Goal: Task Accomplishment & Management: Complete application form

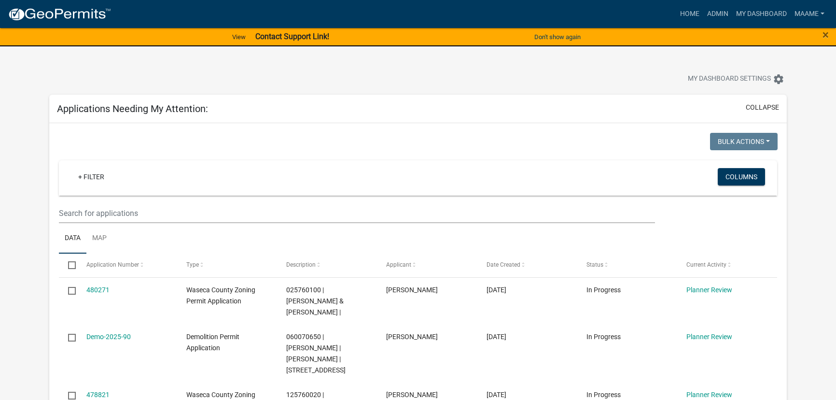
scroll to position [131, 0]
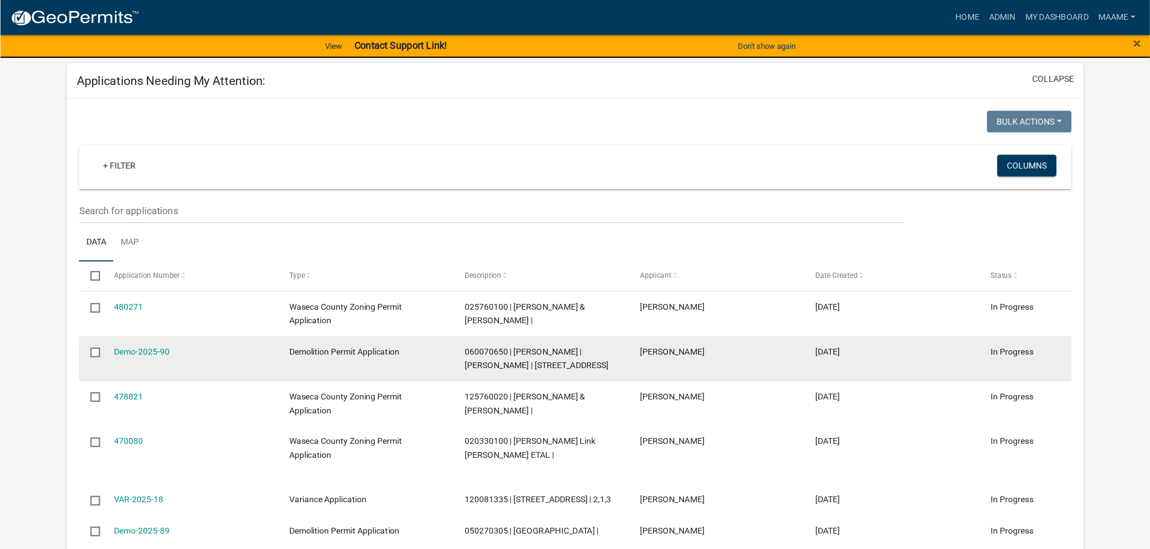
scroll to position [44, 0]
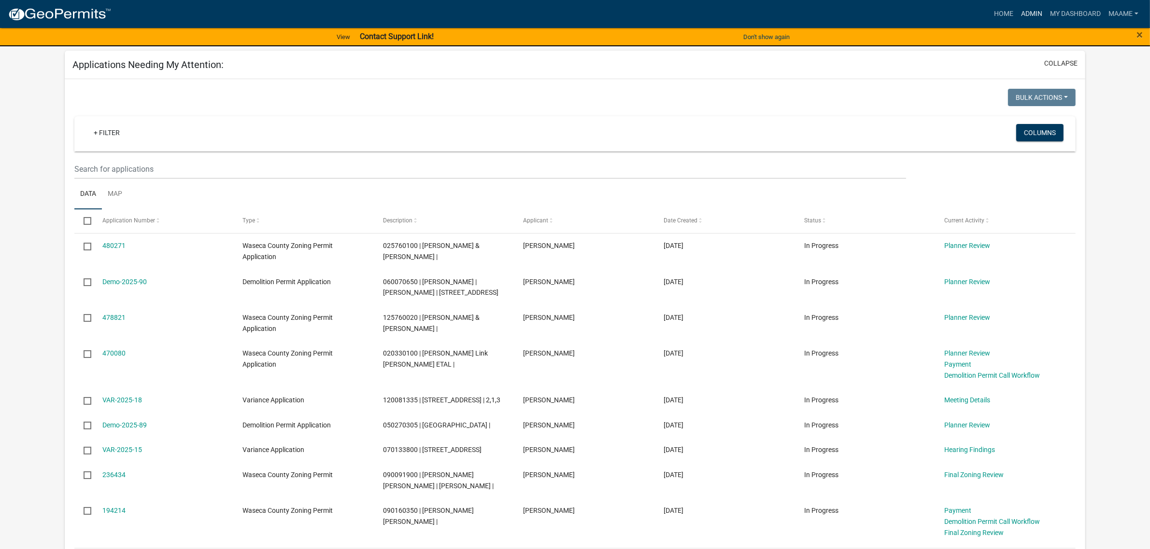
click at [836, 13] on link "Admin" at bounding box center [1031, 14] width 29 height 18
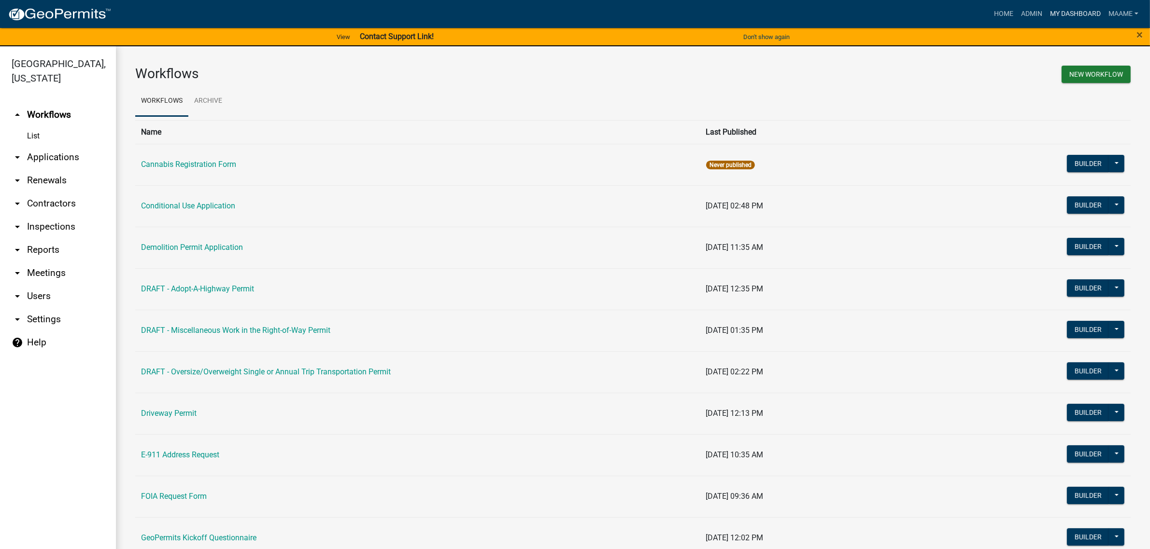
click at [836, 20] on link "My Dashboard" at bounding box center [1075, 14] width 58 height 18
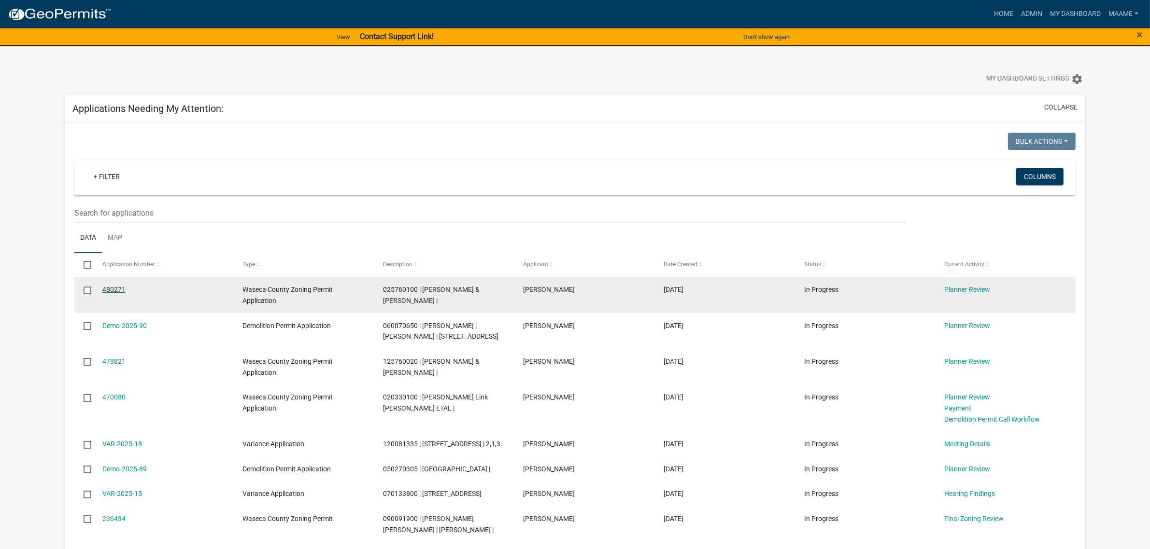
click at [114, 288] on link "480271" at bounding box center [113, 290] width 23 height 8
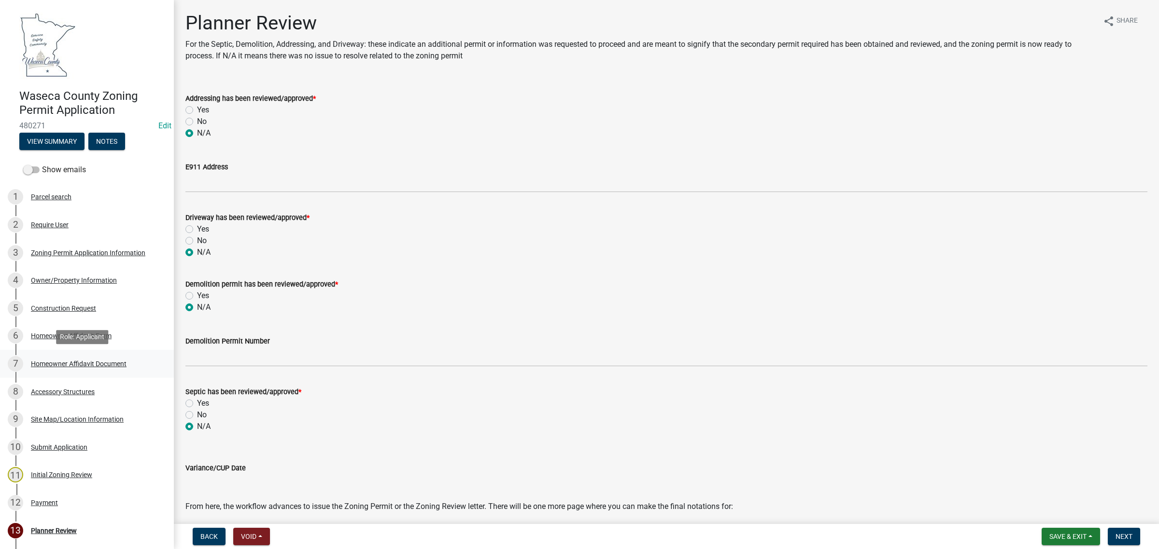
scroll to position [121, 0]
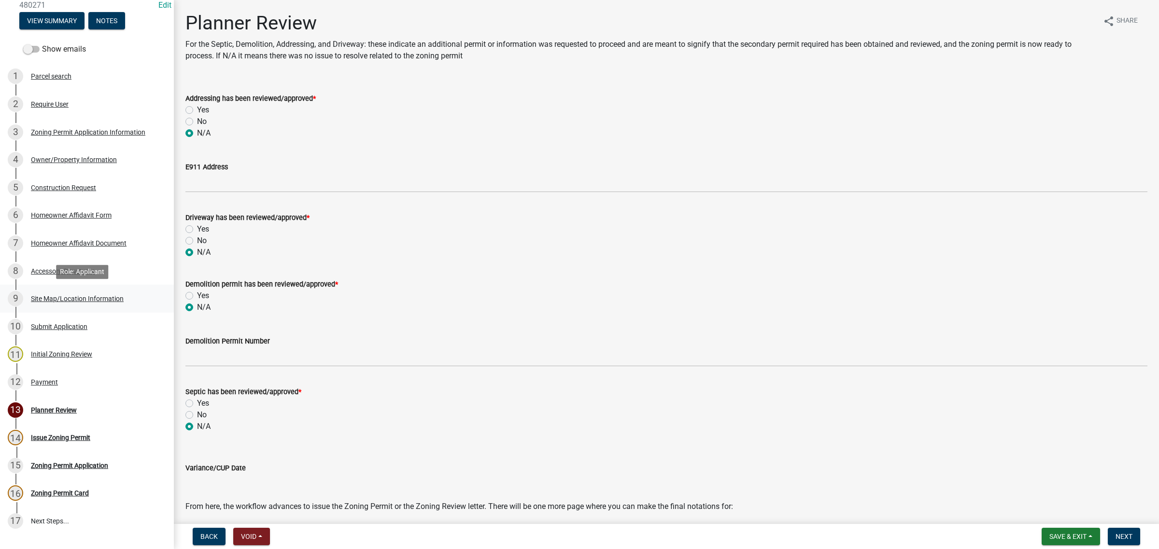
click at [48, 297] on div "Site Map/Location Information" at bounding box center [77, 299] width 93 height 7
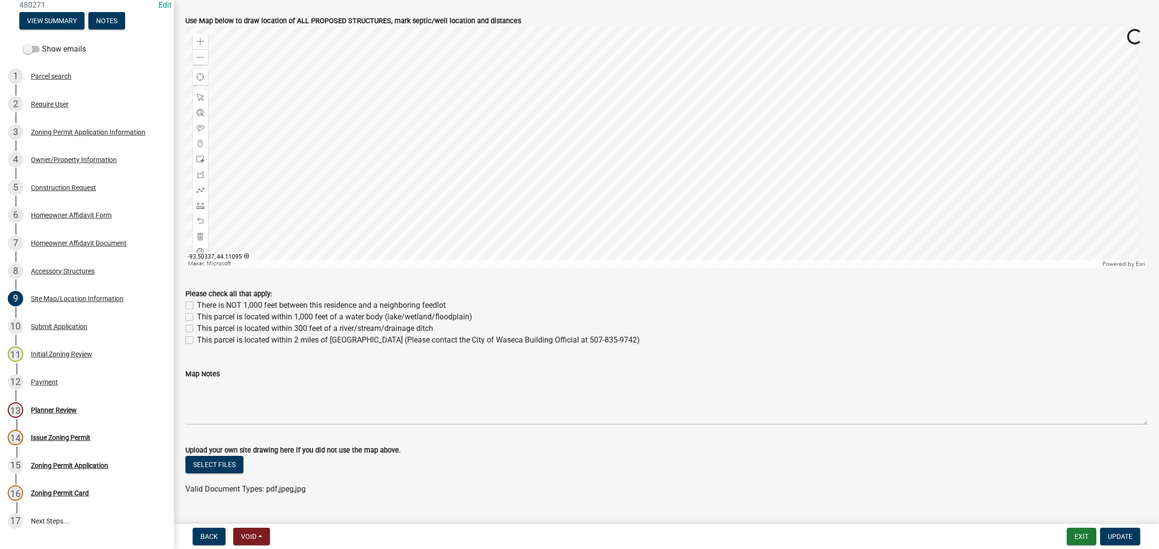
scroll to position [443, 0]
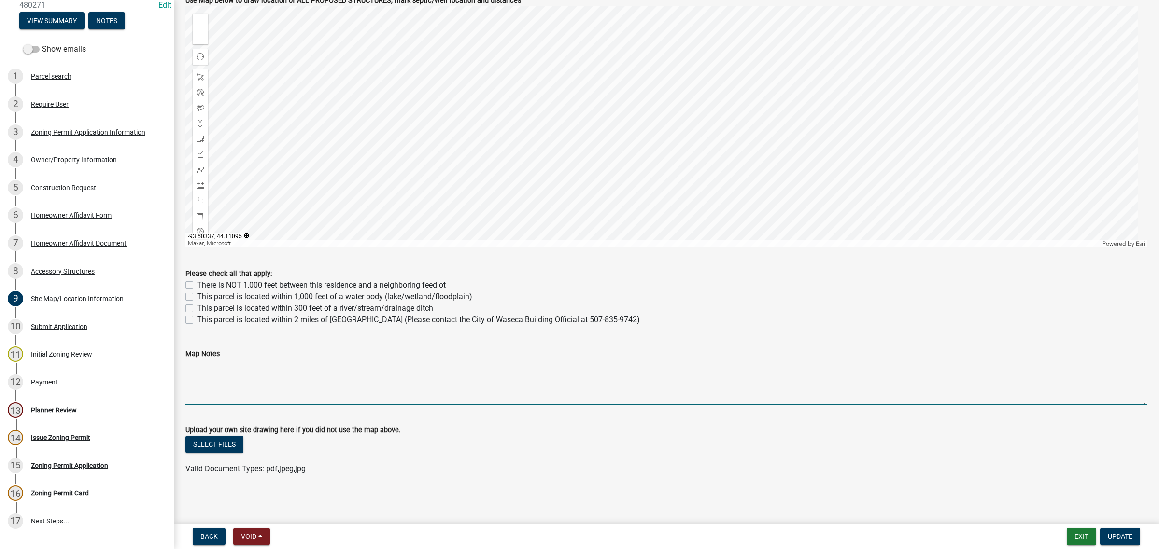
click at [228, 394] on textarea "Map Notes" at bounding box center [666, 382] width 962 height 45
drag, startPoint x: 271, startPoint y: 366, endPoint x: 295, endPoint y: 365, distance: 24.1
click at [295, 365] on textarea "Shallow End of the pond will be 3.5' and the Deep end of the pool" at bounding box center [666, 382] width 962 height 45
click at [295, 365] on textarea "Shallow End of the pond = 3.5' and the Deep end of the pool" at bounding box center [666, 382] width 962 height 45
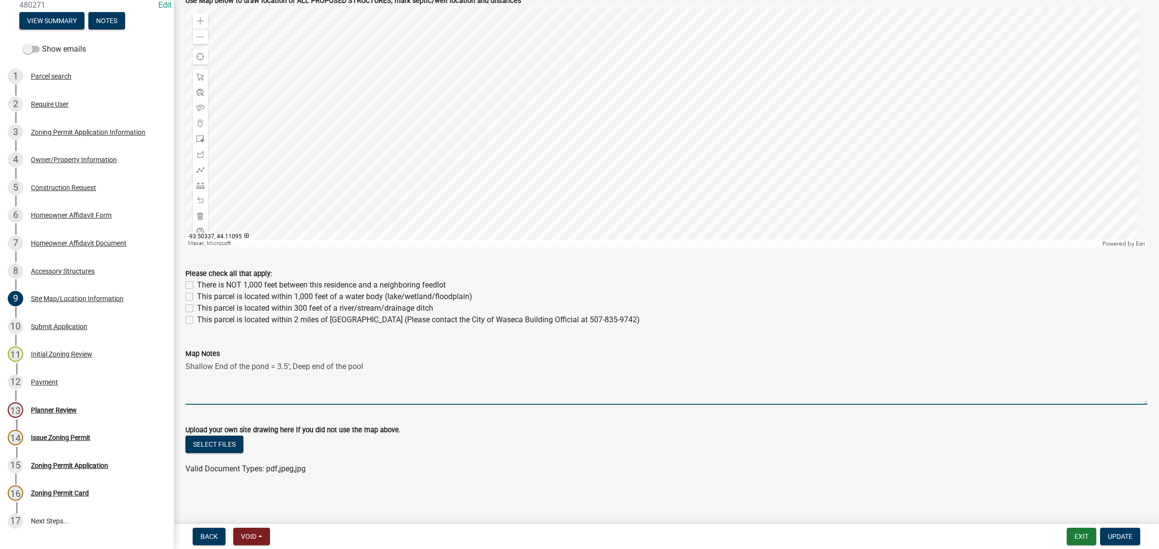
drag, startPoint x: 230, startPoint y: 366, endPoint x: 250, endPoint y: 365, distance: 19.8
click at [250, 365] on textarea "Shallow End of the pond = 3.5'; Deep end of the pool" at bounding box center [666, 382] width 962 height 45
click at [219, 364] on textarea "Shallow End pond = 3.5'; Deep end of the pool" at bounding box center [666, 382] width 962 height 45
click at [232, 366] on textarea "Shallow end pond = 3.5'; Deep end of the pool" at bounding box center [666, 382] width 962 height 45
click at [387, 367] on textarea "Shallow End of the pond = 3.5'; Deep end of the pool" at bounding box center [666, 382] width 962 height 45
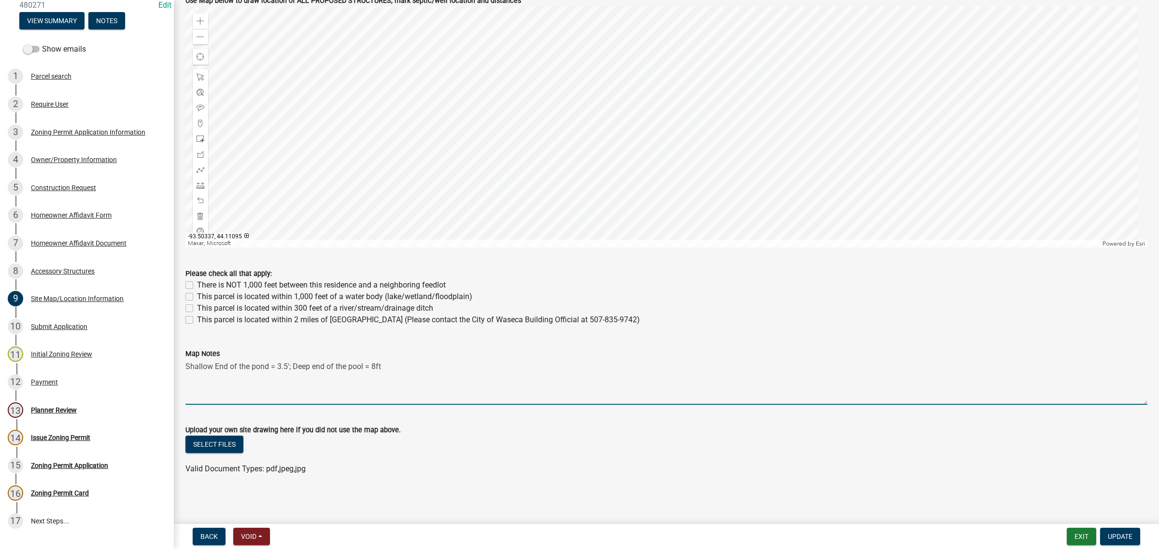
click at [288, 366] on textarea "Shallow End of the pond = 3.5'; Deep end of the pool = 8ft" at bounding box center [666, 382] width 962 height 45
type textarea "Shallow End of the pond = 3.5ft; Deep end of the pool = 8ft"
click at [836, 399] on button "Update" at bounding box center [1120, 536] width 40 height 17
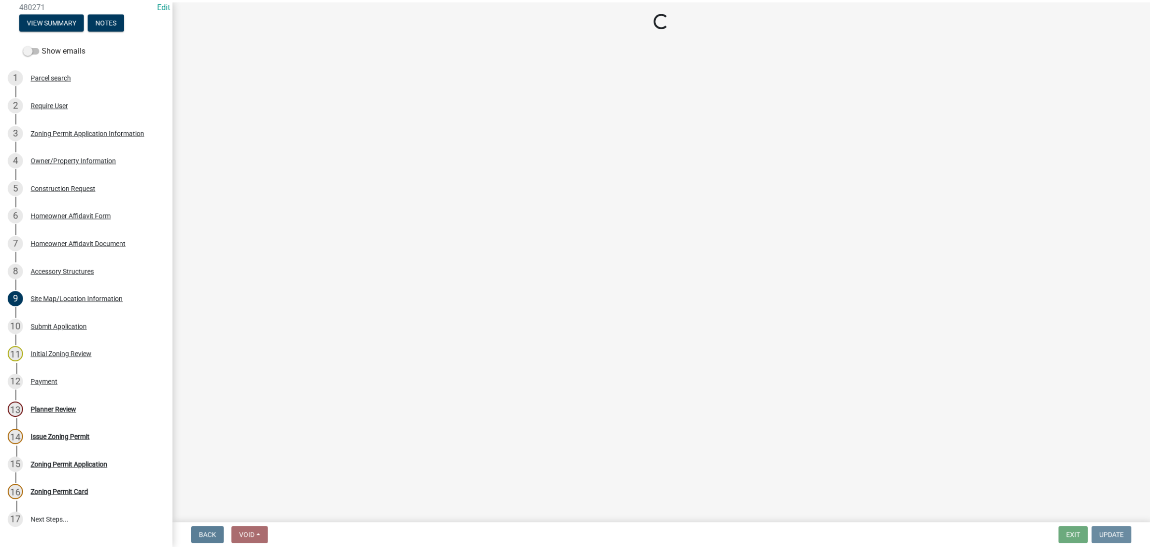
scroll to position [0, 0]
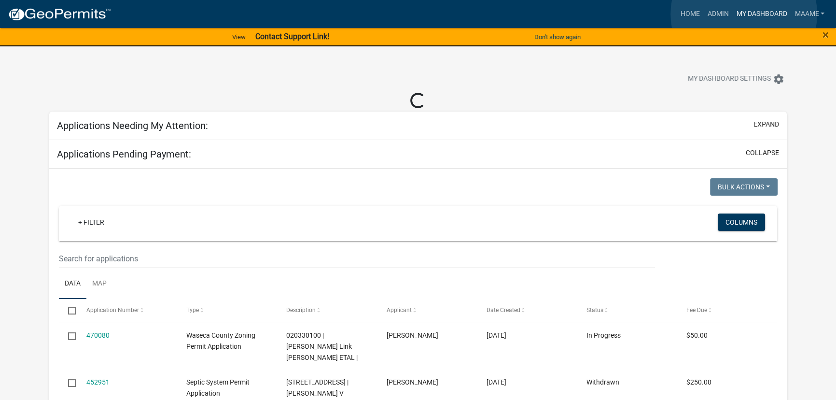
click at [744, 14] on link "My Dashboard" at bounding box center [761, 14] width 58 height 18
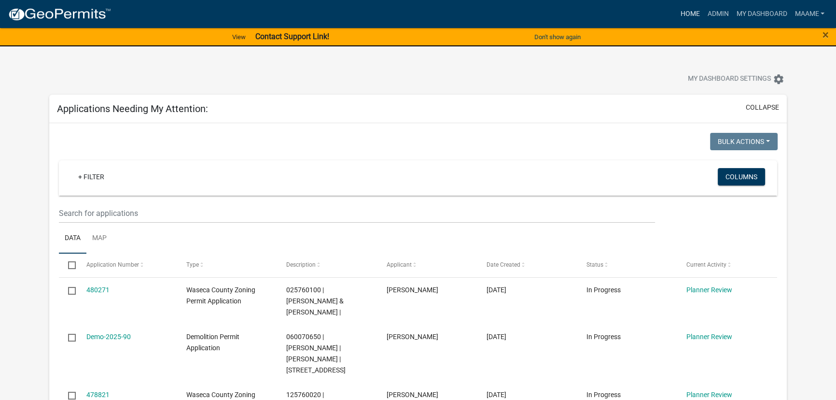
click at [683, 14] on link "Home" at bounding box center [689, 14] width 27 height 18
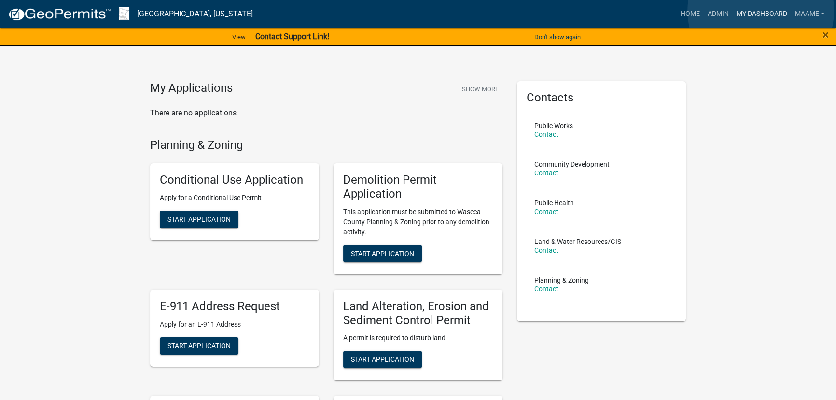
click at [760, 11] on link "My Dashboard" at bounding box center [761, 14] width 58 height 18
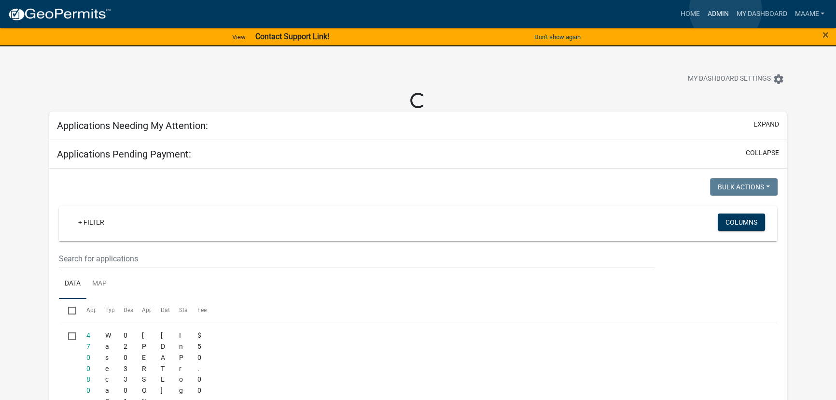
click at [726, 10] on link "Admin" at bounding box center [718, 14] width 29 height 18
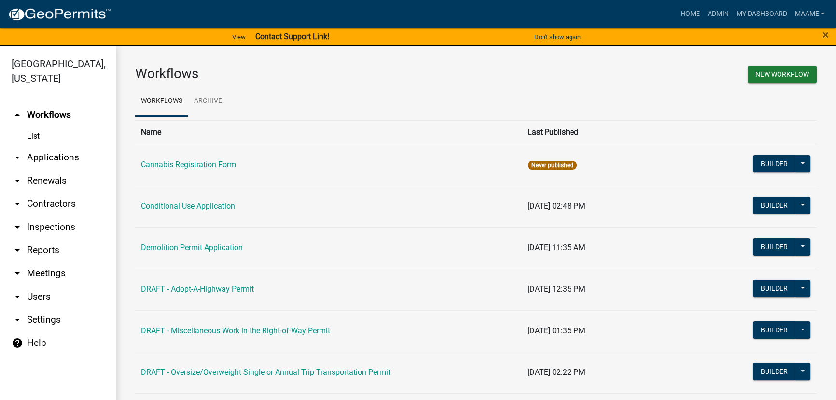
click at [36, 155] on link "arrow_drop_down Applications" at bounding box center [58, 157] width 116 height 23
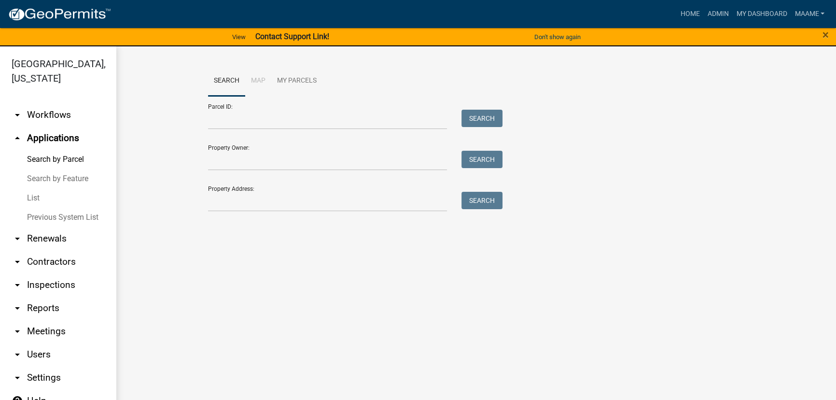
click at [39, 193] on link "List" at bounding box center [58, 197] width 116 height 19
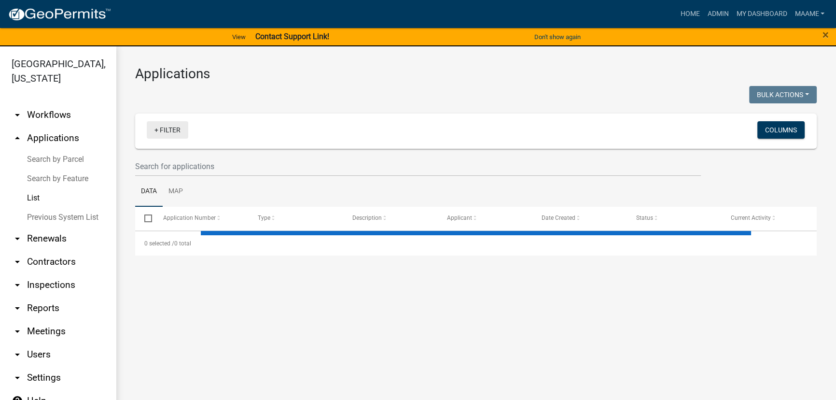
click at [166, 137] on link "+ Filter" at bounding box center [168, 129] width 42 height 17
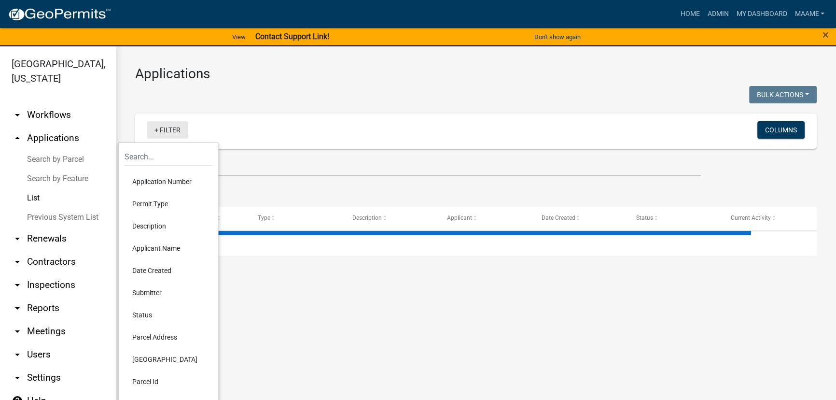
select select "3: 100"
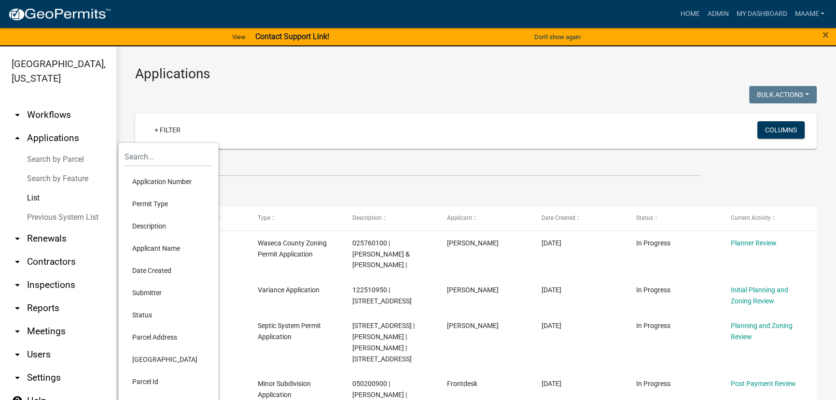
click at [148, 206] on li "Permit Type" at bounding box center [169, 204] width 88 height 22
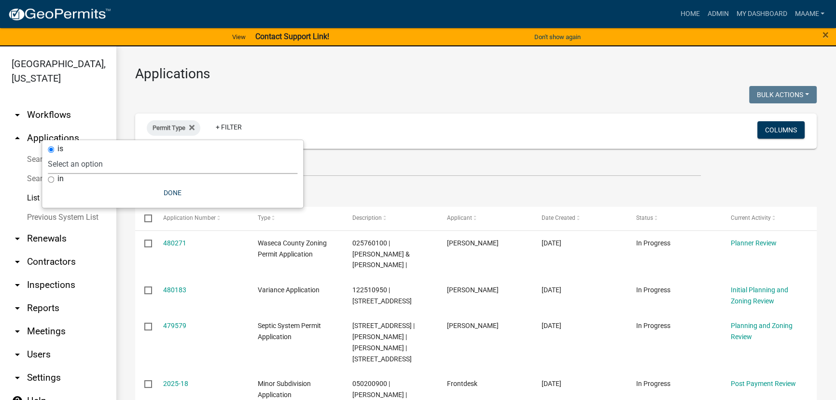
click at [143, 162] on select "Select an option Cannabis Registration Form Conditional Use Application Demolit…" at bounding box center [173, 164] width 250 height 20
select select "f75104ec-60df-472b-845b-4aaefd296ba4"
click at [84, 154] on select "Select an option Cannabis Registration Form Conditional Use Application Demolit…" at bounding box center [173, 164] width 250 height 20
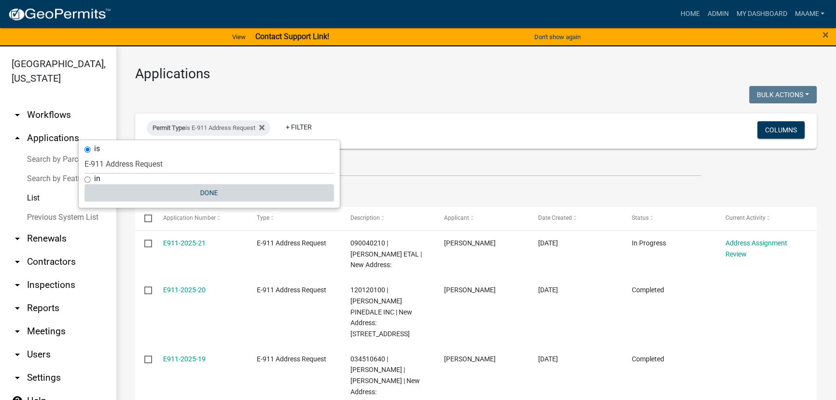
click at [213, 194] on button "Done" at bounding box center [209, 192] width 250 height 17
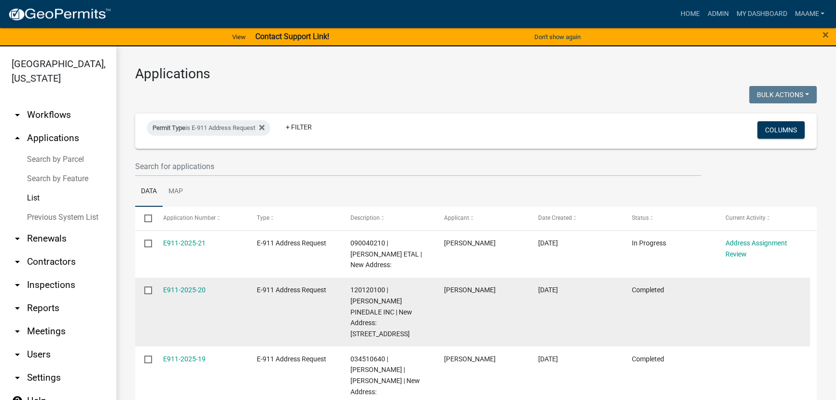
scroll to position [43, 0]
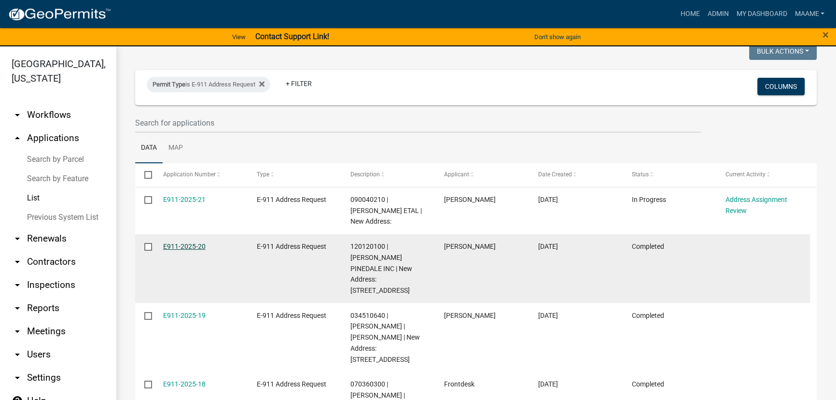
click at [170, 249] on link "E911-2025-20" at bounding box center [184, 246] width 42 height 8
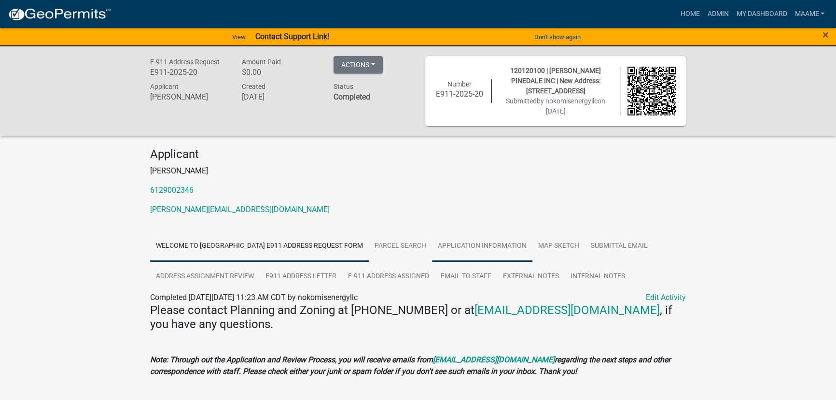
scroll to position [43, 0]
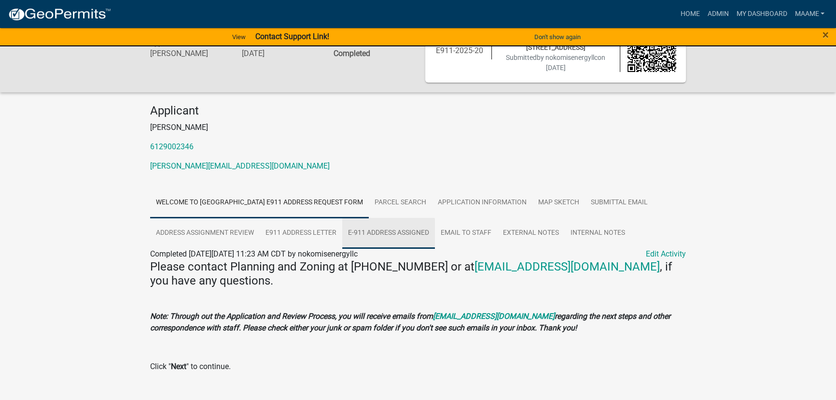
click at [362, 236] on link "E-911 Address Assigned" at bounding box center [388, 233] width 93 height 31
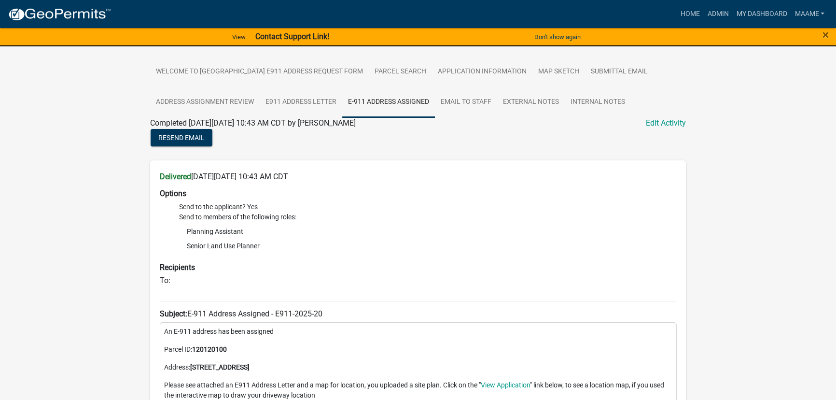
scroll to position [175, 0]
click at [309, 105] on link "E911 Address Letter" at bounding box center [301, 101] width 83 height 31
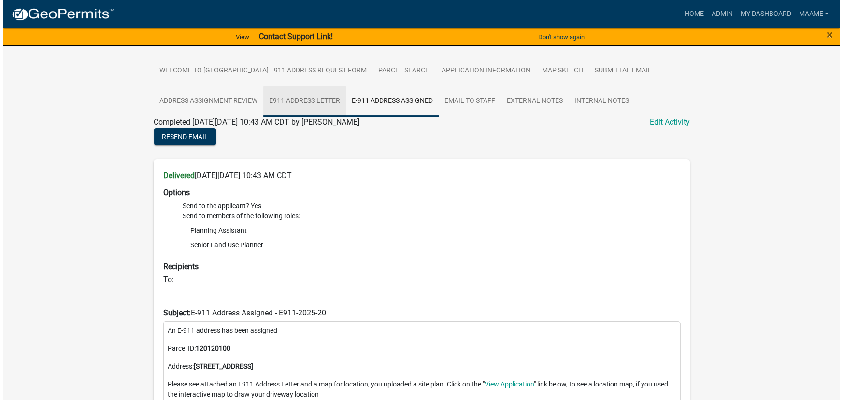
scroll to position [0, 0]
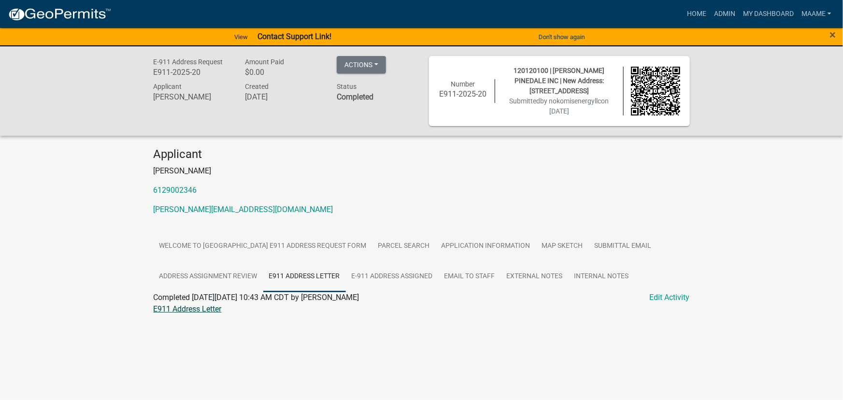
click at [202, 309] on link "E911 Address Letter" at bounding box center [188, 308] width 68 height 9
